Goal: Find specific page/section: Find specific page/section

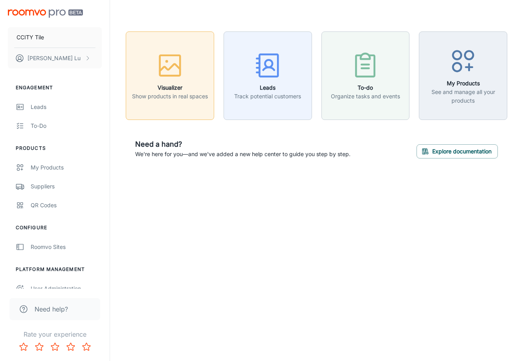
click at [169, 69] on icon "button" at bounding box center [170, 67] width 20 height 7
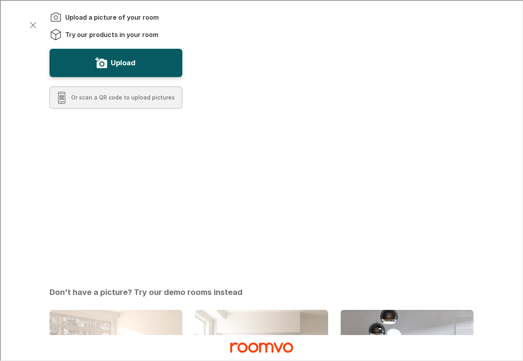
scroll to position [2, 0]
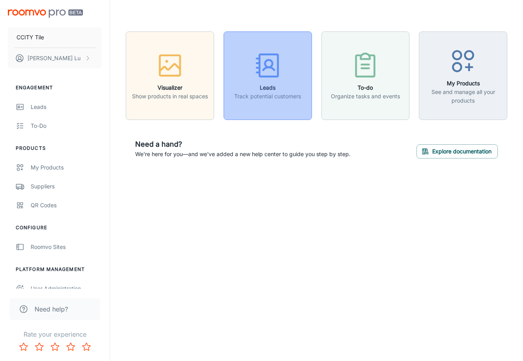
click at [284, 80] on div "button" at bounding box center [267, 67] width 67 height 33
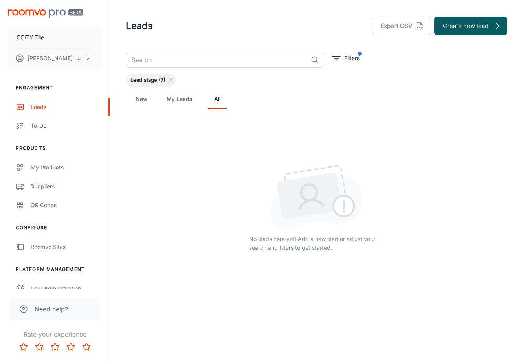
click at [175, 59] on input "text" at bounding box center [217, 60] width 182 height 16
click at [193, 171] on div at bounding box center [317, 197] width 382 height 64
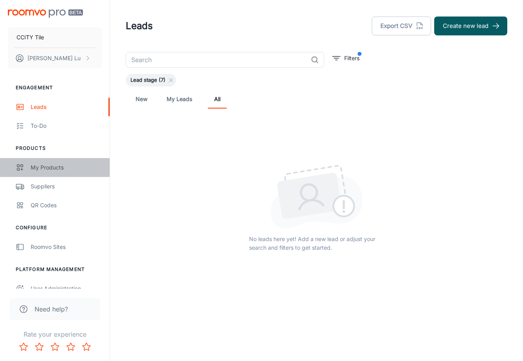
click at [56, 169] on div "My Products" at bounding box center [66, 167] width 71 height 9
